Goal: Navigation & Orientation: Find specific page/section

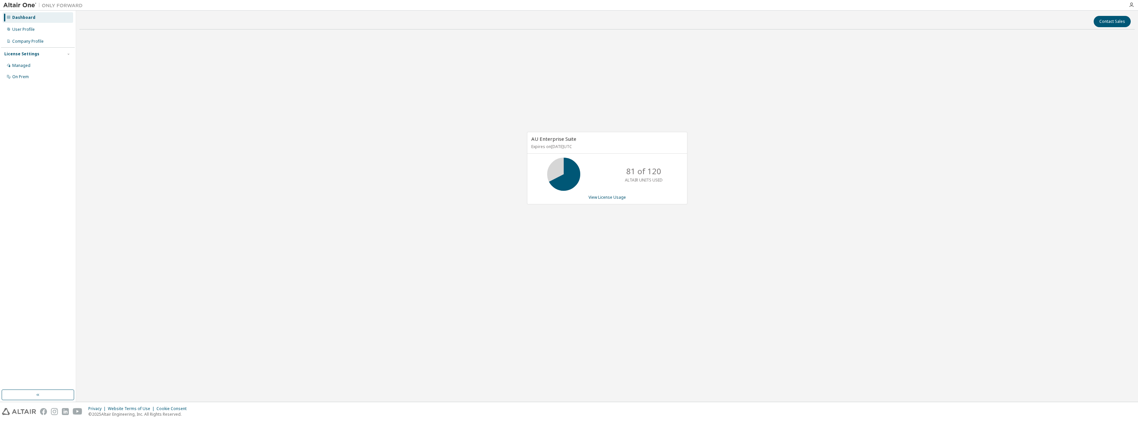
click at [791, 309] on div "Contact Sales AU Enterprise Suite Expires on [DATE] UTC 81 of 120 ALTAIR UNITS …" at bounding box center [607, 206] width 1056 height 384
